Goal: Contribute content: Add original content to the website for others to see

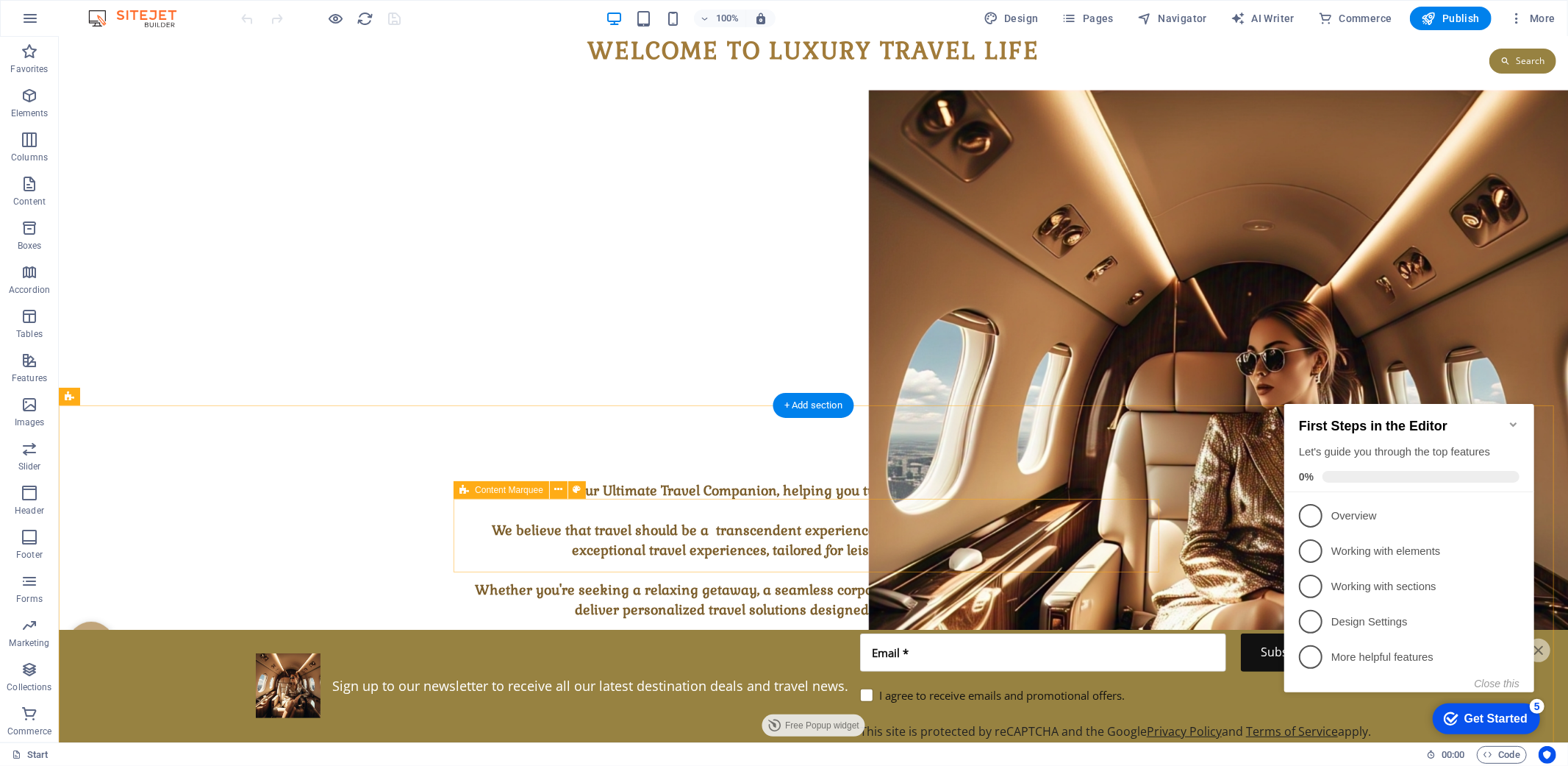
scroll to position [1463, 0]
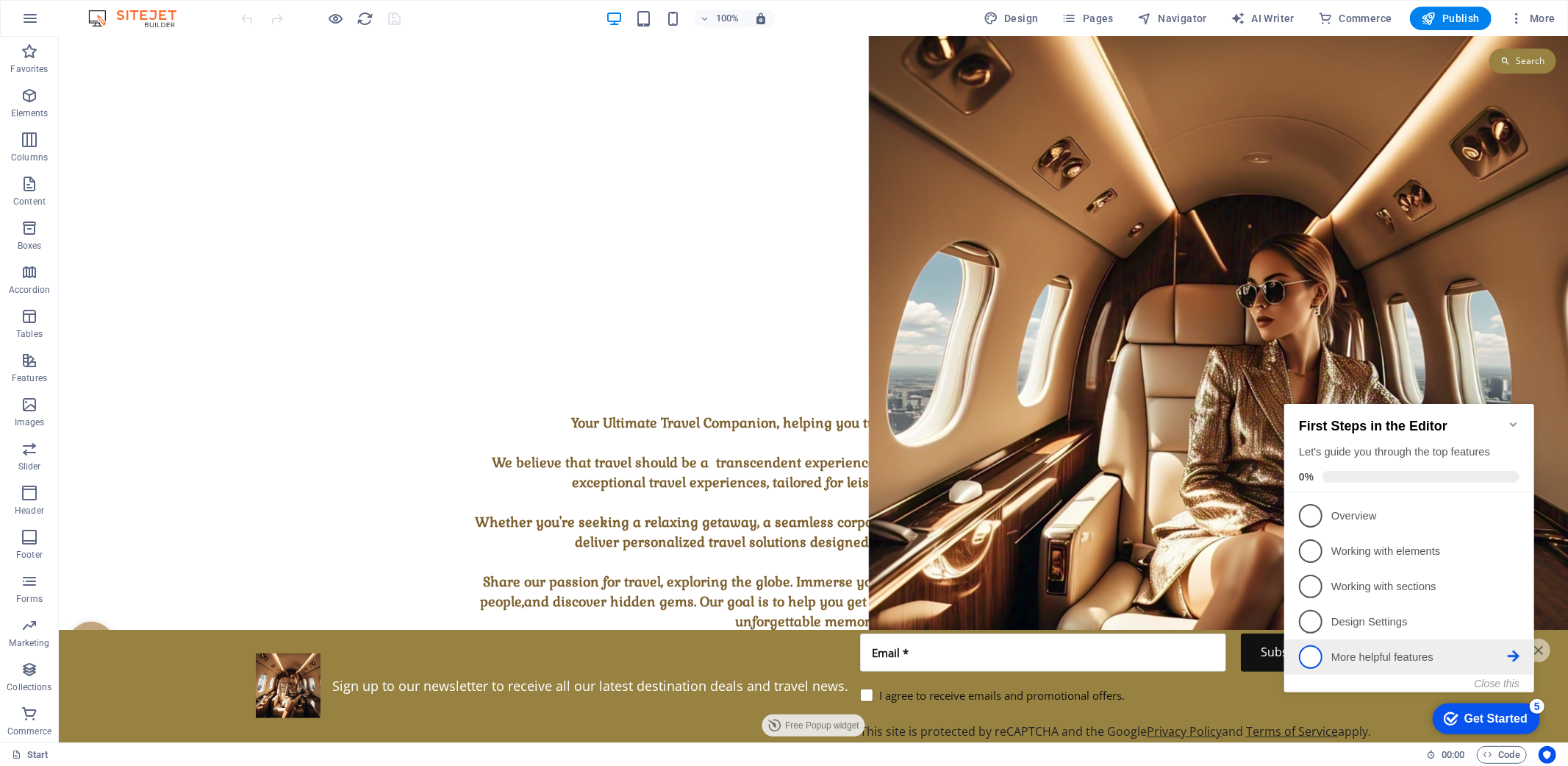
click at [1437, 658] on p "More helpful features - incomplete" at bounding box center [1418, 656] width 177 height 16
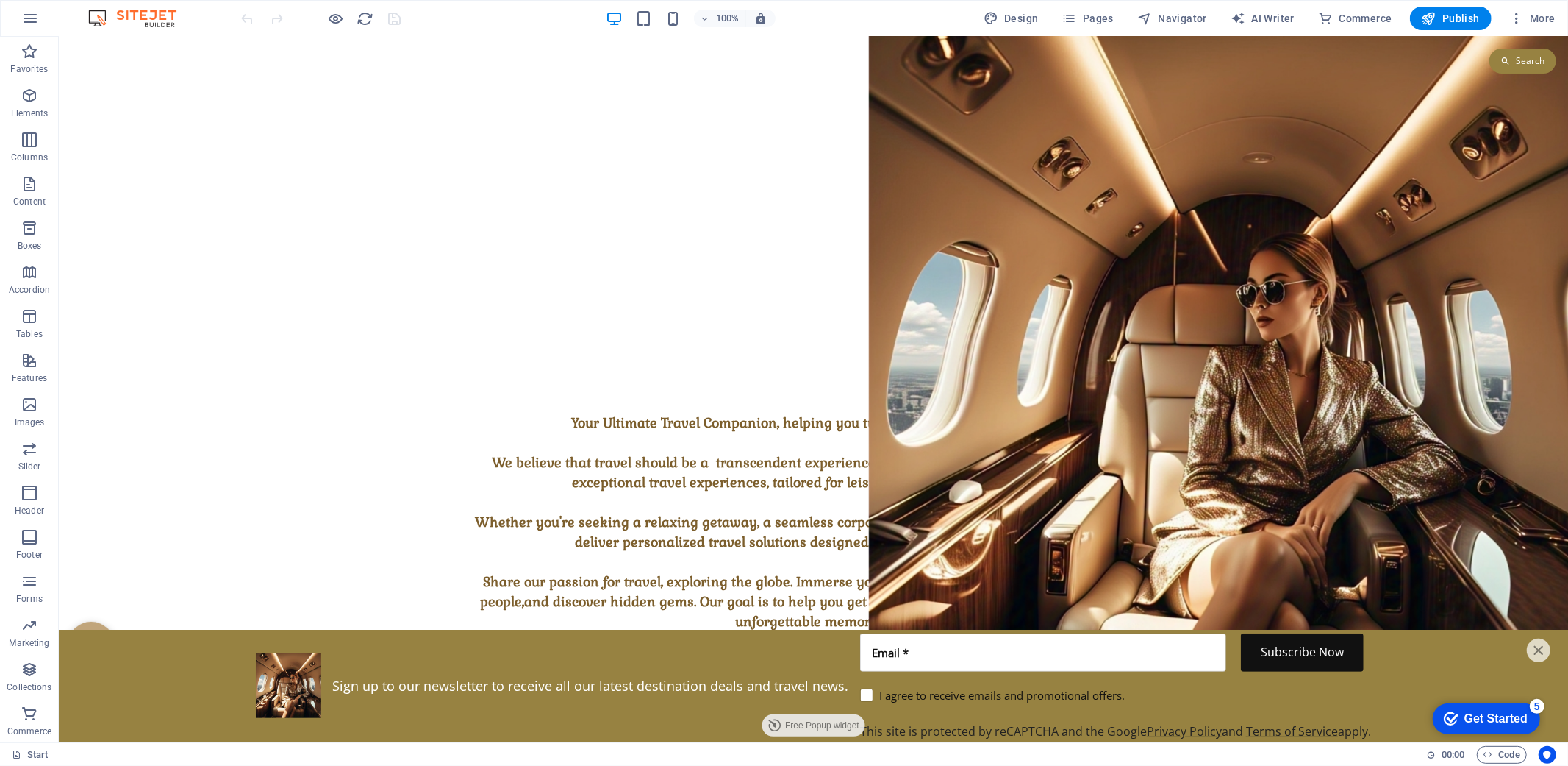
click at [1531, 651] on button "Close" at bounding box center [1537, 649] width 23 height 23
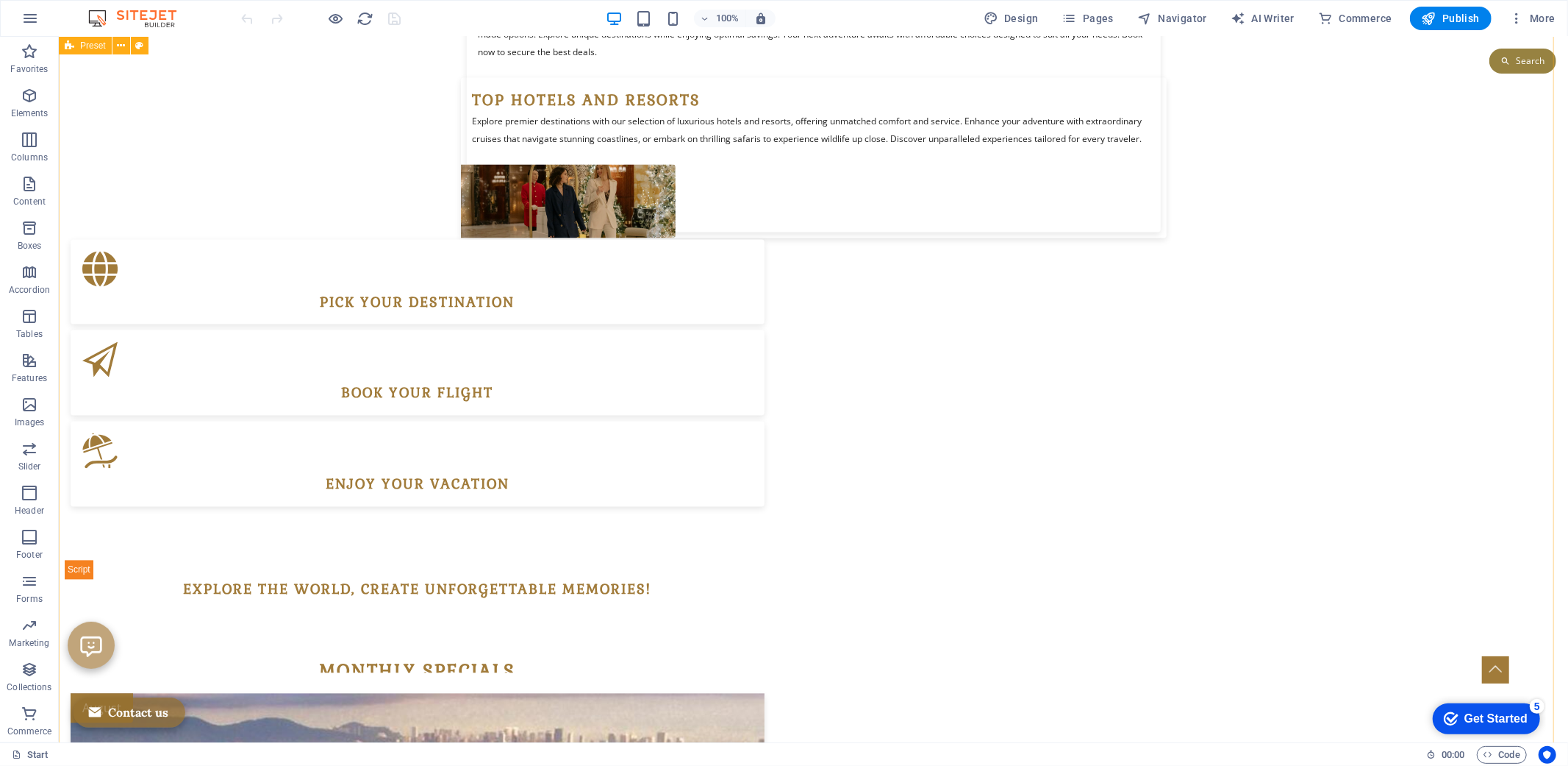
scroll to position [2526, 0]
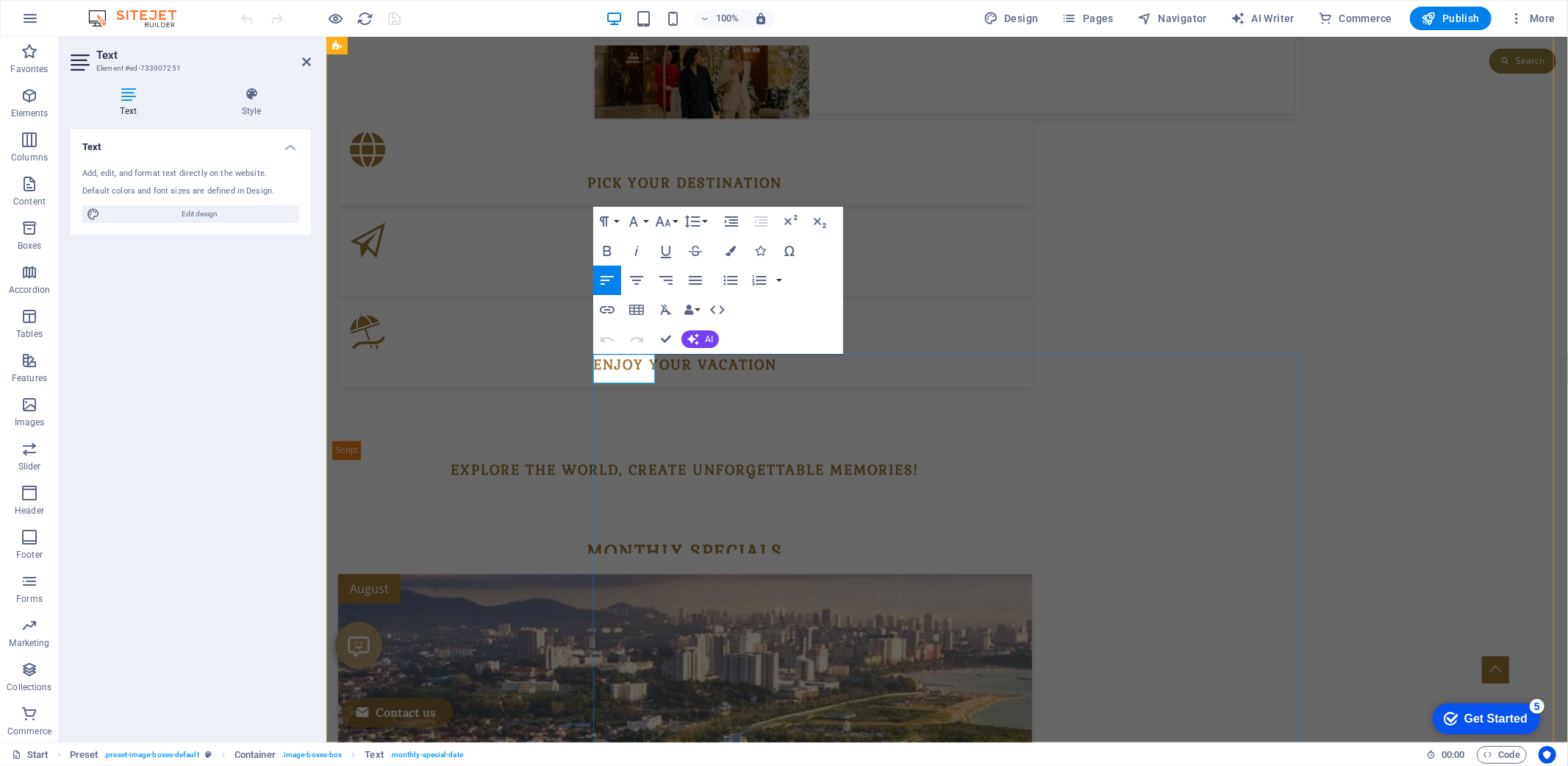
copy p "September"
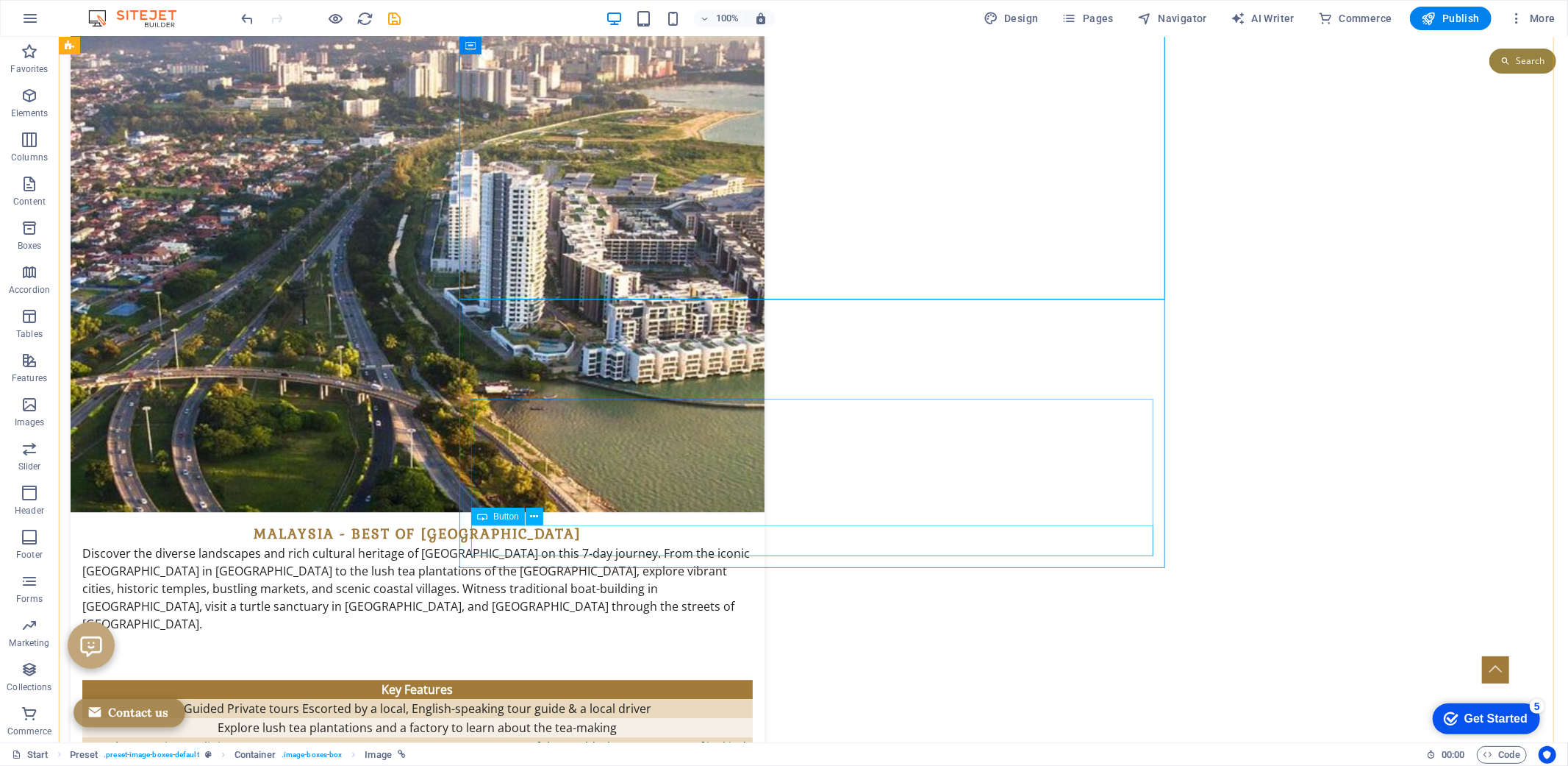
scroll to position [3179, 0]
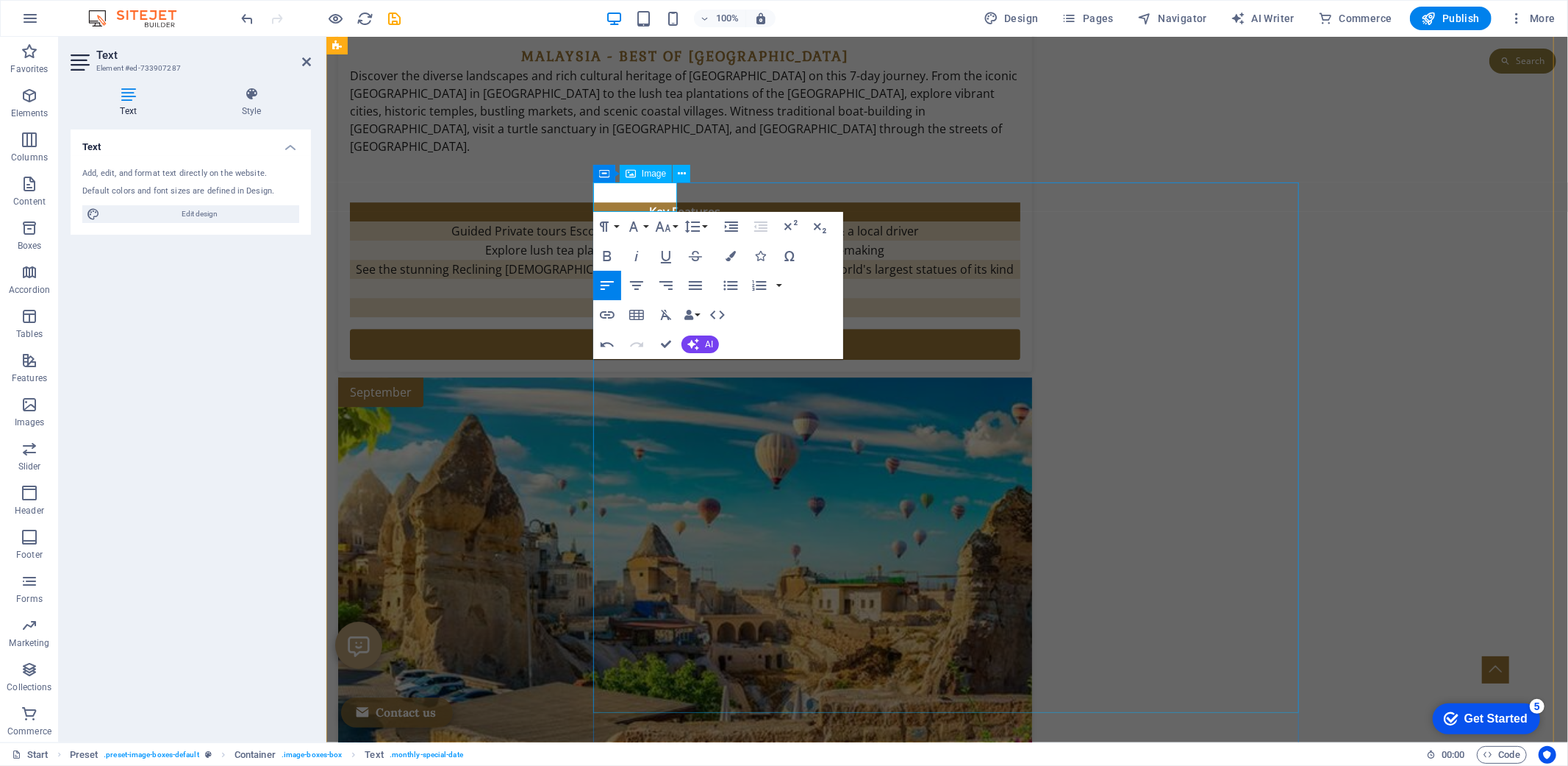
scroll to position [3505, 0]
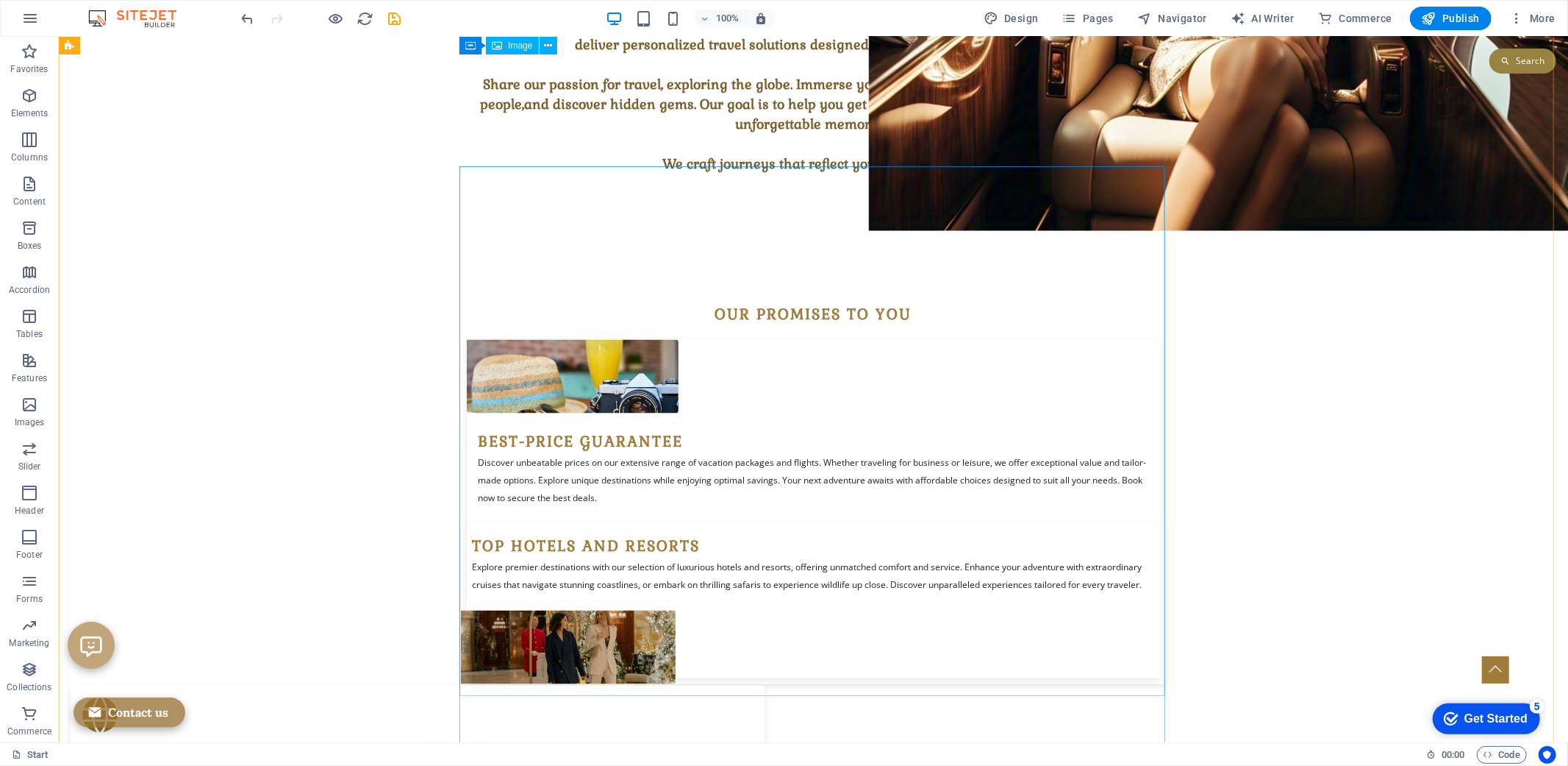
scroll to position [1789, 0]
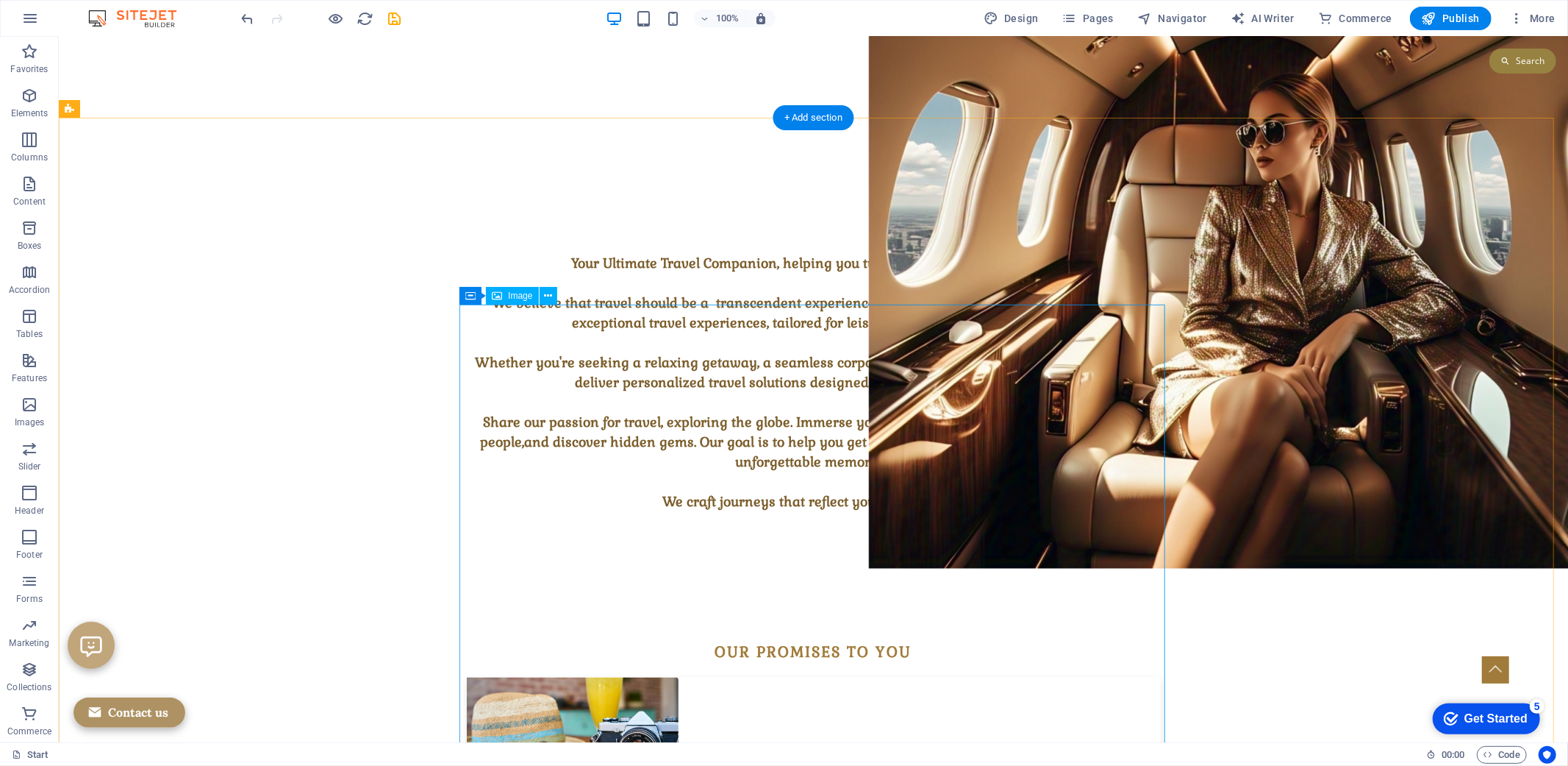
scroll to position [1463, 0]
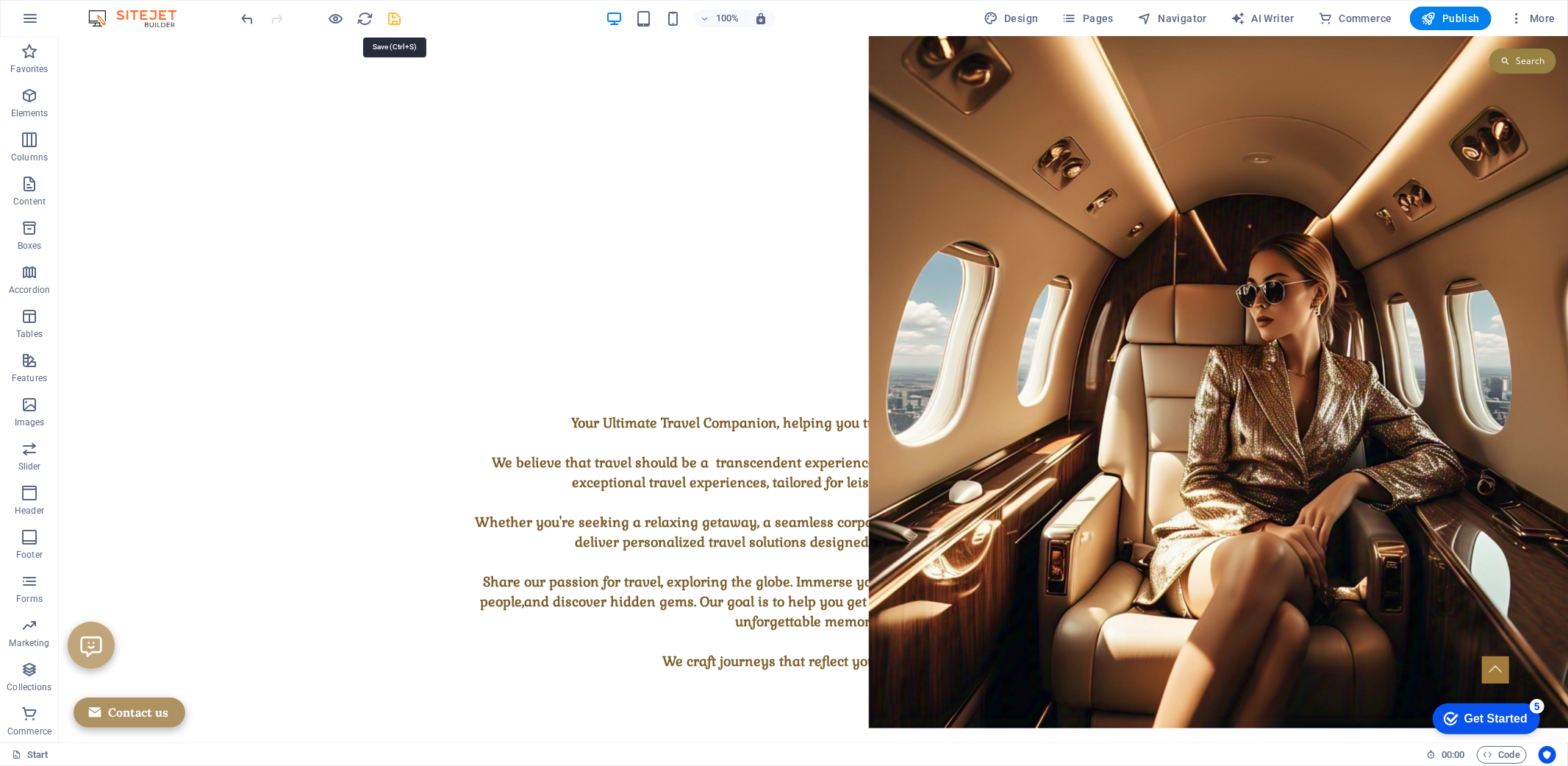
click at [390, 18] on icon "save" at bounding box center [395, 19] width 17 height 17
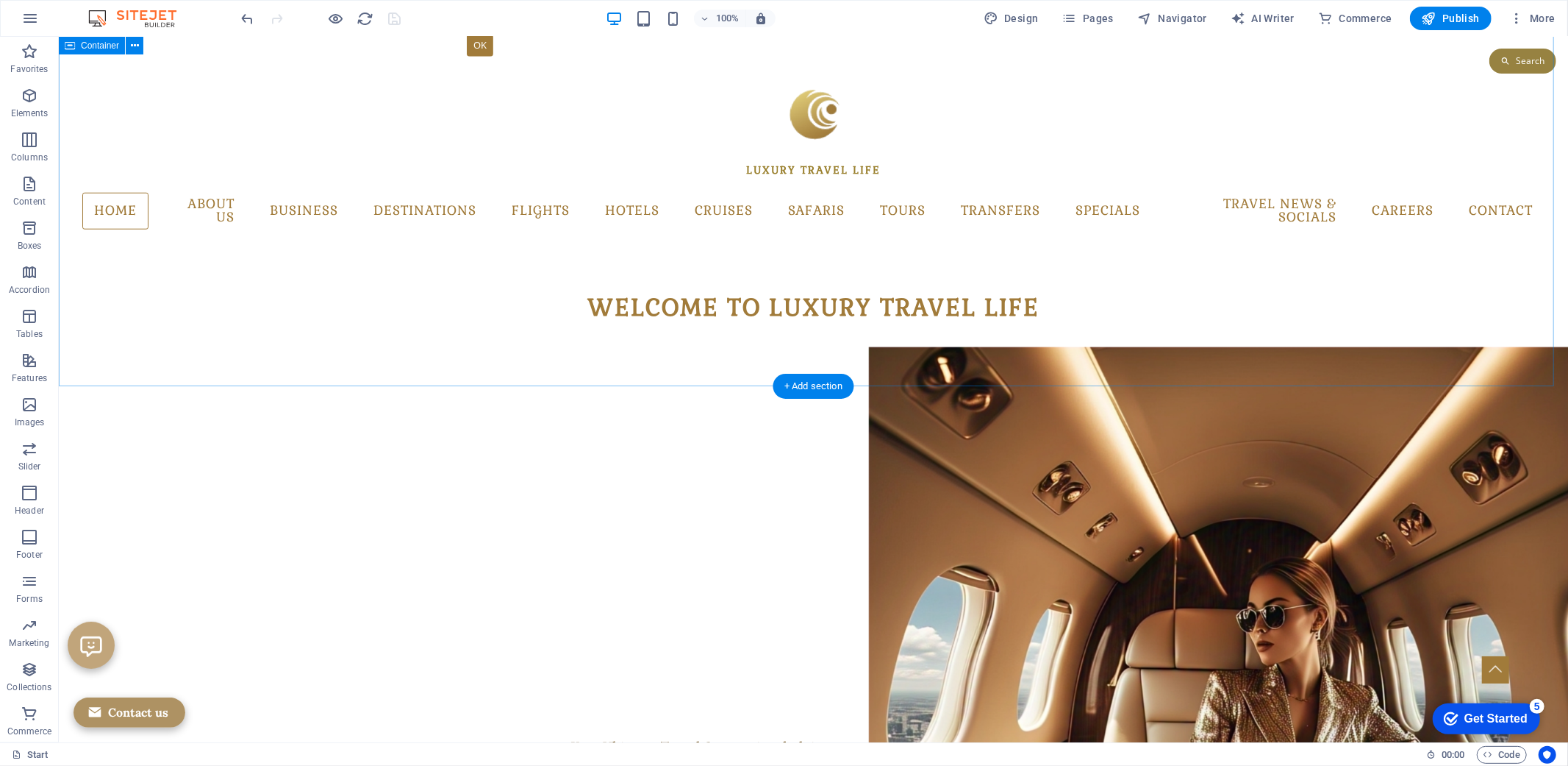
scroll to position [1136, 0]
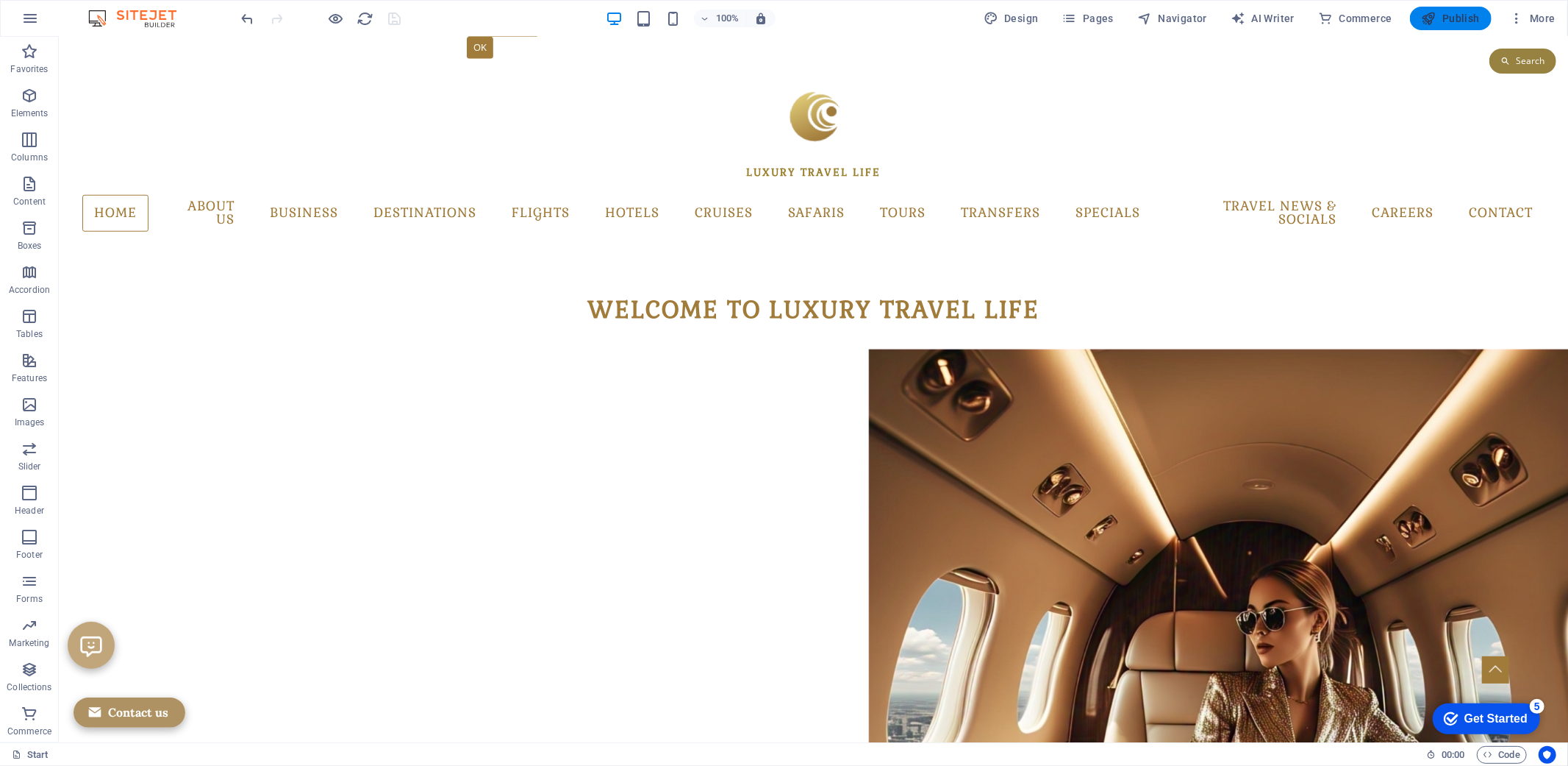
click at [1451, 20] on span "Publish" at bounding box center [1451, 19] width 58 height 15
